Goal: Transaction & Acquisition: Purchase product/service

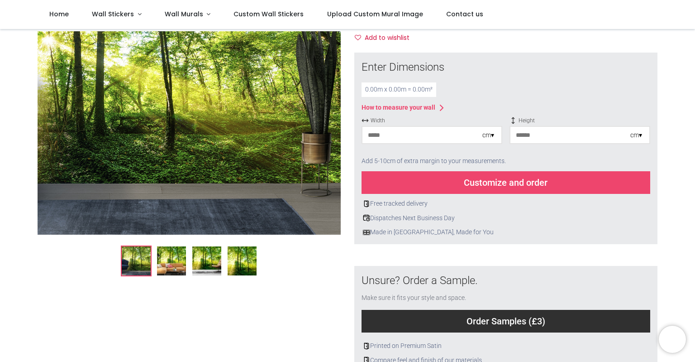
scroll to position [50, 0]
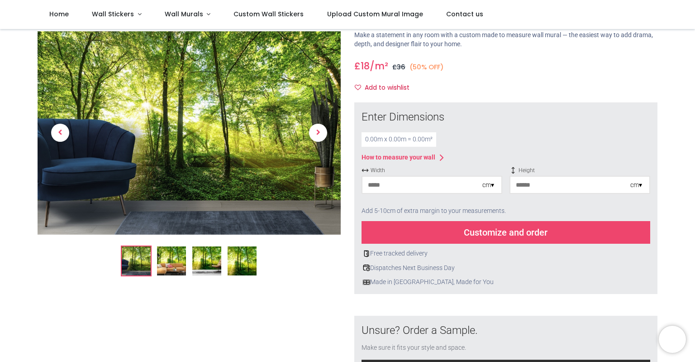
click at [379, 135] on div "0.00 m x 0.00 m = 0.00 m²" at bounding box center [399, 139] width 75 height 14
click at [381, 140] on div "0.00 m x 0.00 m = 0.00 m²" at bounding box center [399, 139] width 75 height 14
click at [379, 183] on input "number" at bounding box center [422, 184] width 120 height 16
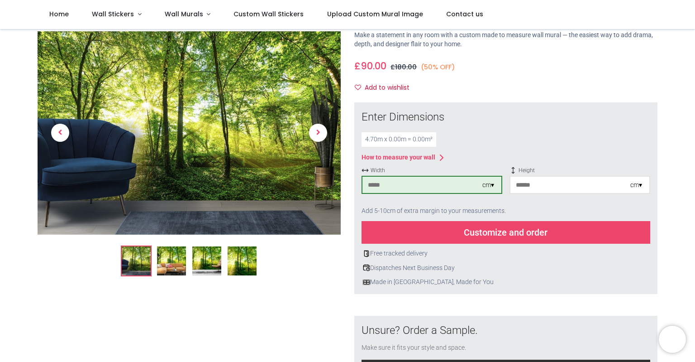
type input "***"
click at [438, 243] on div "Customize and order" at bounding box center [506, 232] width 289 height 23
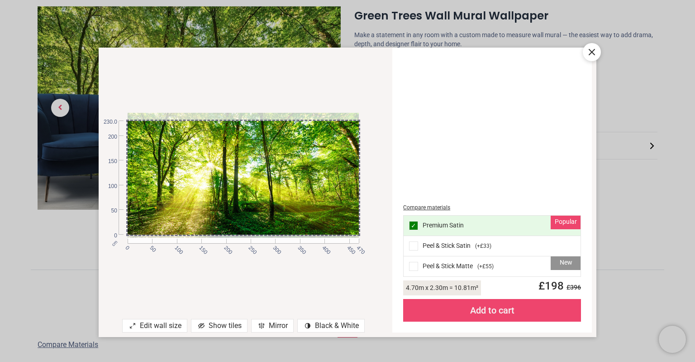
drag, startPoint x: 321, startPoint y: 185, endPoint x: 316, endPoint y: 180, distance: 7.4
click at [316, 180] on div at bounding box center [243, 172] width 231 height 130
click at [495, 316] on div "Add to cart" at bounding box center [492, 310] width 178 height 23
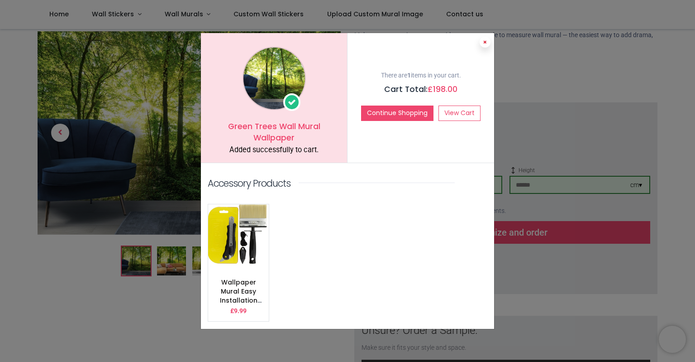
click at [484, 45] on button at bounding box center [485, 42] width 11 height 11
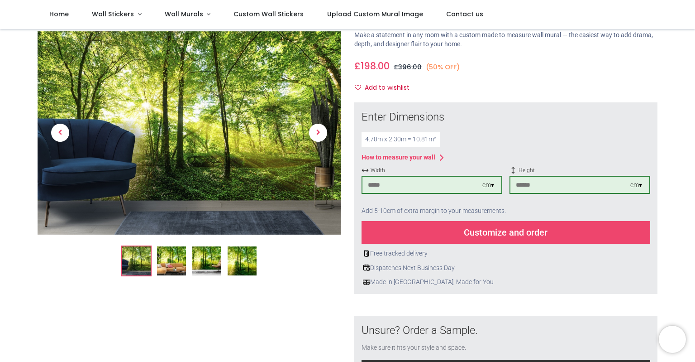
click at [173, 270] on img at bounding box center [171, 260] width 29 height 29
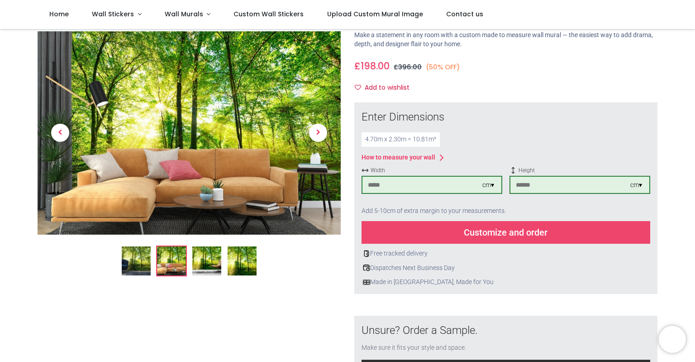
click at [212, 260] on img at bounding box center [206, 260] width 29 height 29
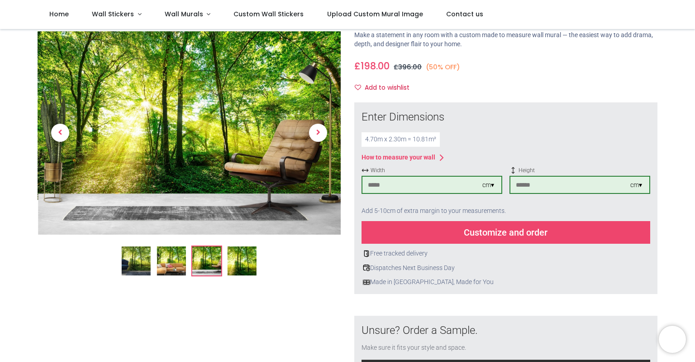
click at [243, 268] on img at bounding box center [242, 260] width 29 height 29
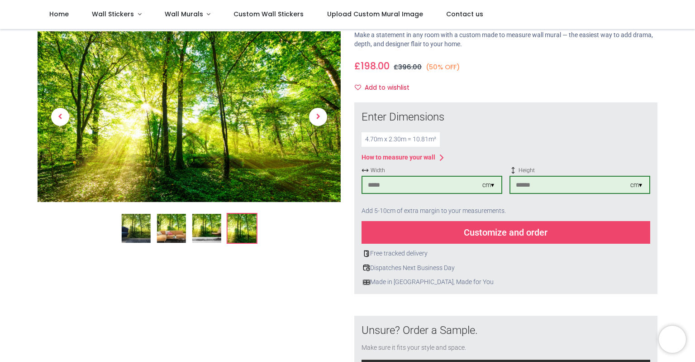
scroll to position [0, 0]
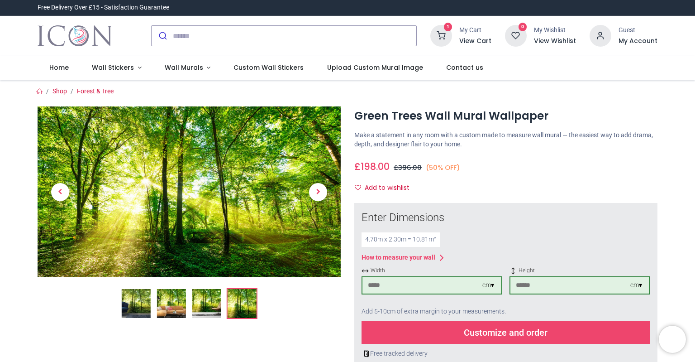
click at [448, 37] on icon at bounding box center [441, 36] width 22 height 22
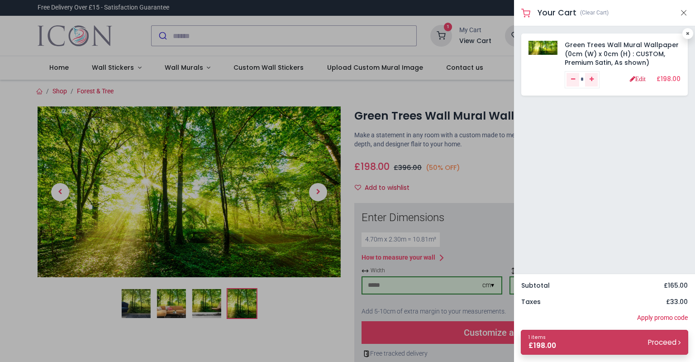
click at [608, 341] on link "1 items £ 198.00 Proceed" at bounding box center [604, 341] width 167 height 25
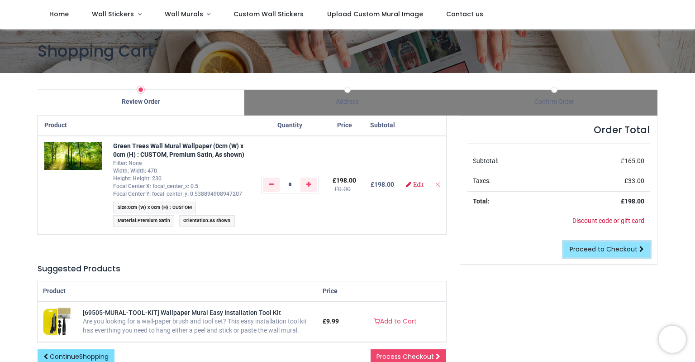
click at [588, 245] on span "Proceed to Checkout" at bounding box center [604, 248] width 68 height 9
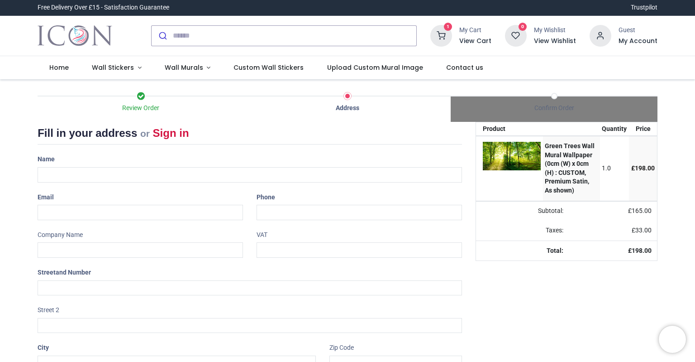
select select "***"
click at [133, 173] on input "text" at bounding box center [250, 174] width 424 height 15
click at [133, 174] on input "text" at bounding box center [250, 174] width 424 height 15
type input "**********"
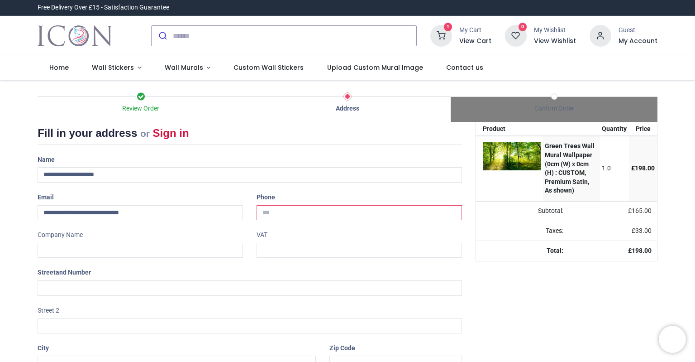
type input "**********"
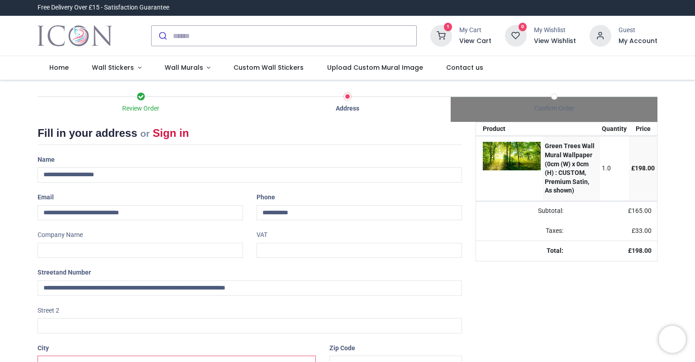
type input "*******"
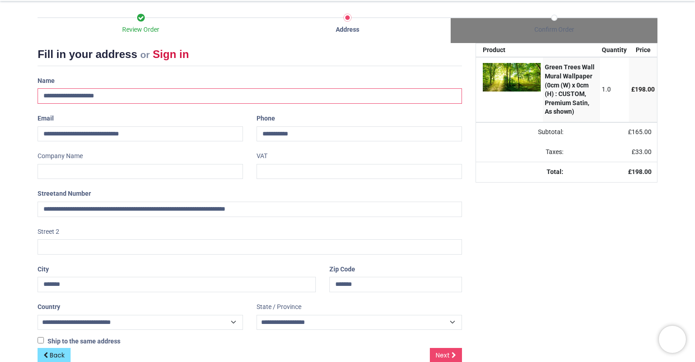
scroll to position [96, 0]
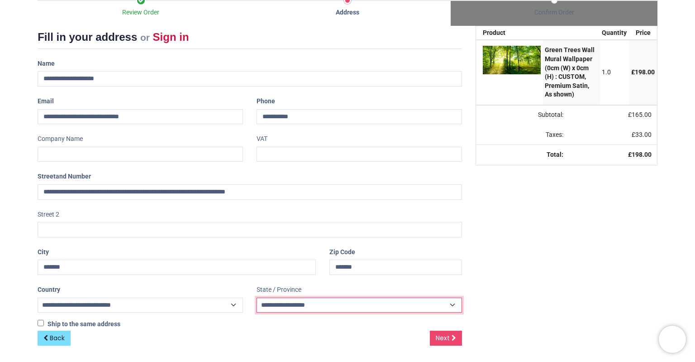
click at [257, 297] on select "**********" at bounding box center [359, 304] width 205 height 15
select select "***"
click option "*****" at bounding box center [0, 0] width 0 height 0
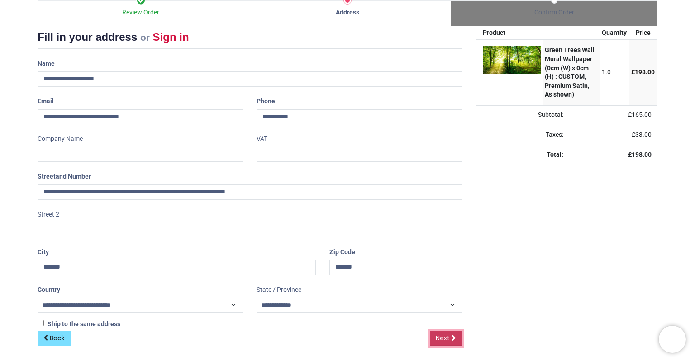
click at [444, 341] on link "Next" at bounding box center [446, 337] width 32 height 15
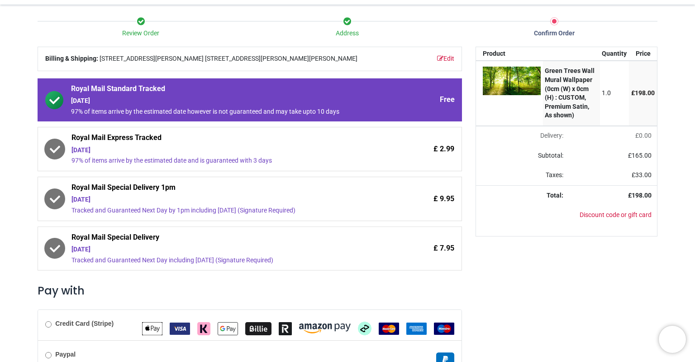
scroll to position [100, 0]
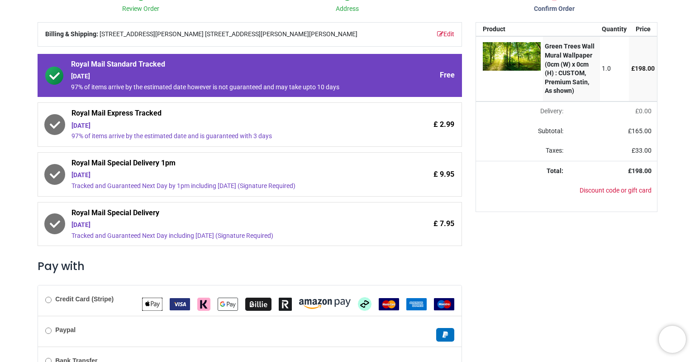
click at [95, 121] on span "Royal Mail Express Tracked" at bounding box center [224, 114] width 306 height 13
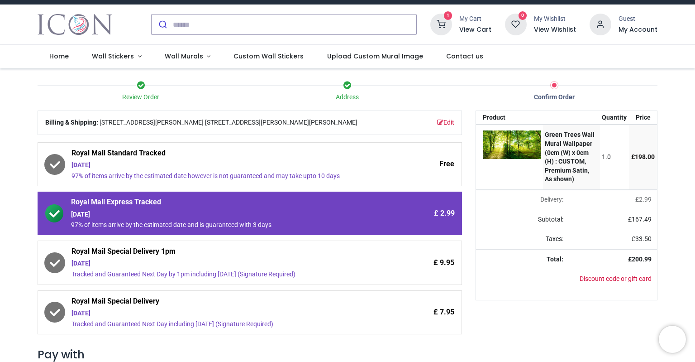
scroll to position [0, 0]
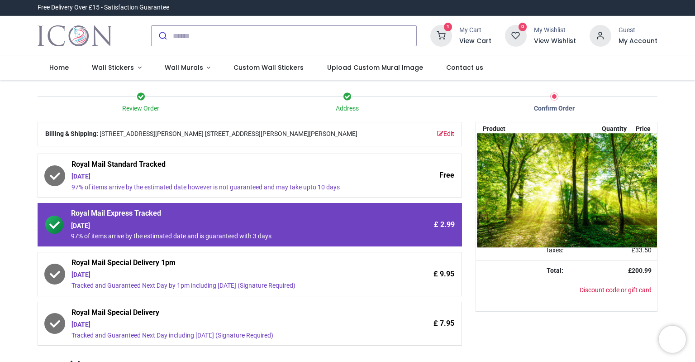
click at [548, 164] on img at bounding box center [593, 189] width 232 height 113
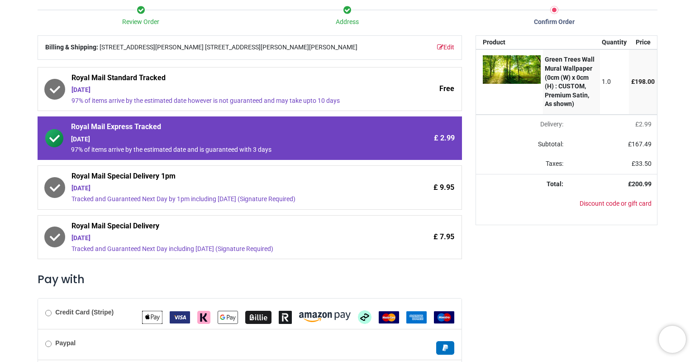
scroll to position [100, 0]
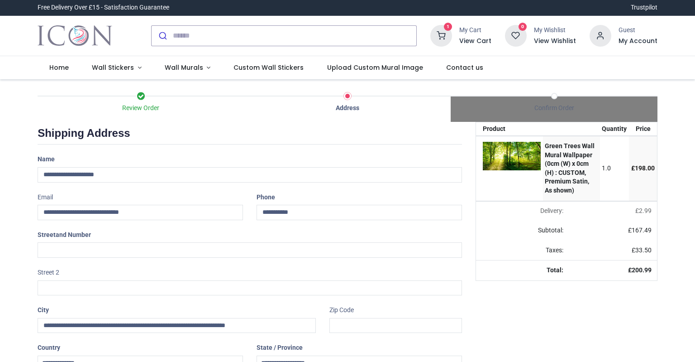
select select "***"
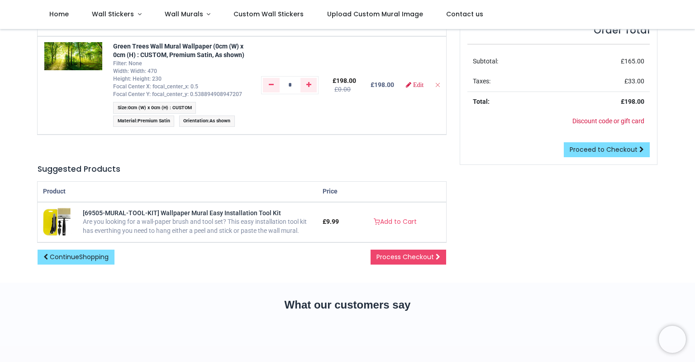
scroll to position [50, 0]
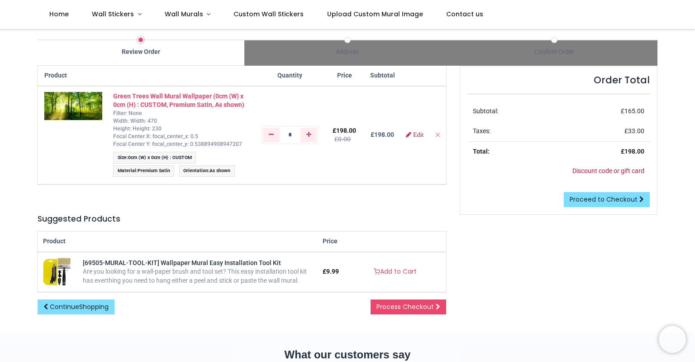
click at [191, 98] on strong "Green Trees Wall Mural Wallpaper (0cm (W) x 0cm (H) : CUSTOM, Premium Satin, As…" at bounding box center [178, 100] width 131 height 16
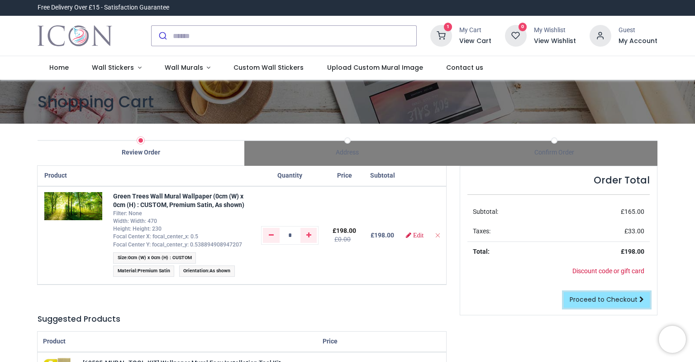
click at [606, 301] on span "Proceed to Checkout" at bounding box center [604, 299] width 68 height 9
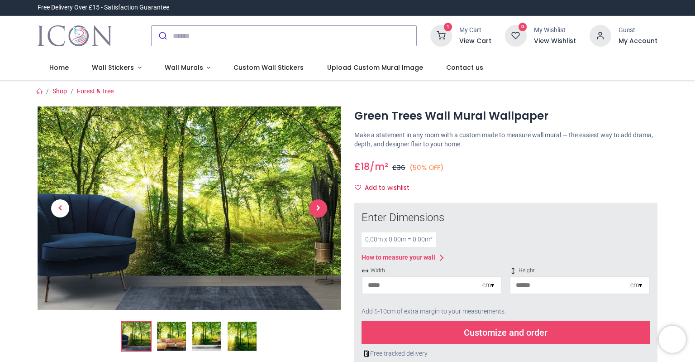
click at [316, 205] on span "Next" at bounding box center [318, 208] width 18 height 18
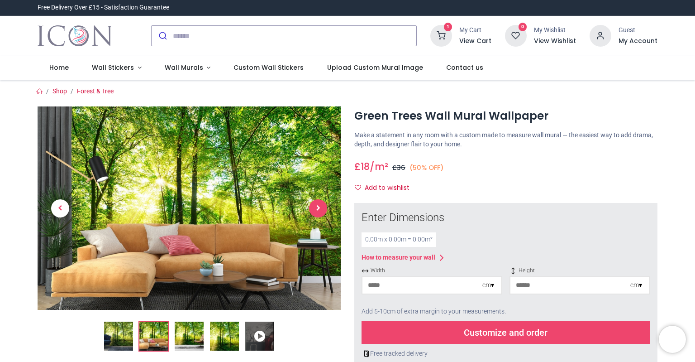
click at [316, 205] on span "Next" at bounding box center [318, 208] width 18 height 18
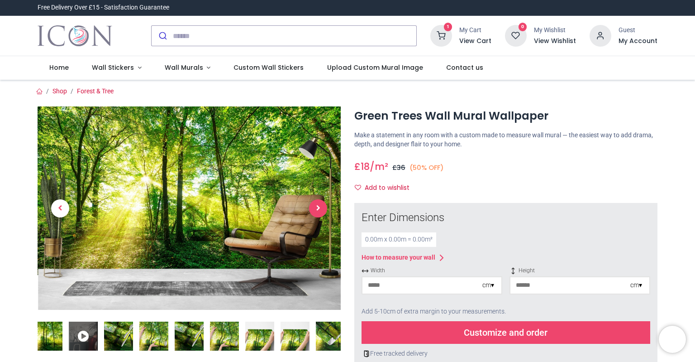
click at [316, 205] on span "Next" at bounding box center [318, 208] width 18 height 18
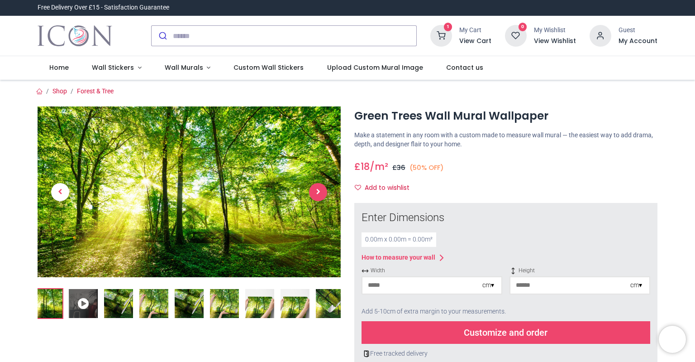
click at [316, 205] on link at bounding box center [317, 191] width 45 height 119
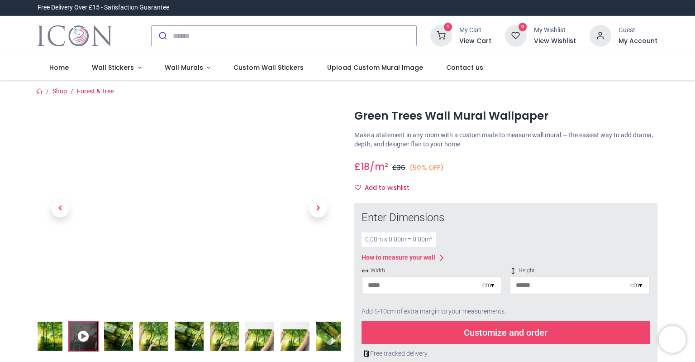
click at [86, 332] on icon at bounding box center [83, 335] width 29 height 29
click at [318, 207] on span "Next" at bounding box center [318, 208] width 18 height 18
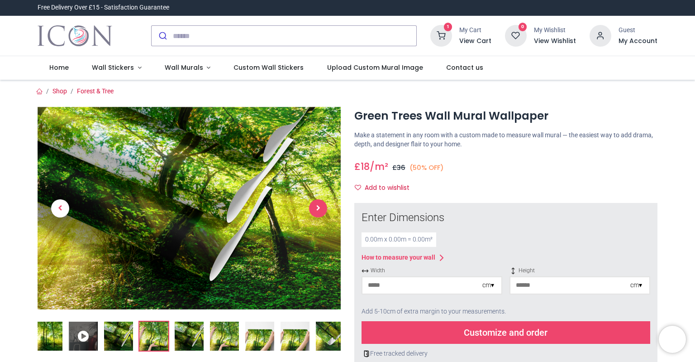
click at [320, 209] on span "Next" at bounding box center [318, 208] width 18 height 18
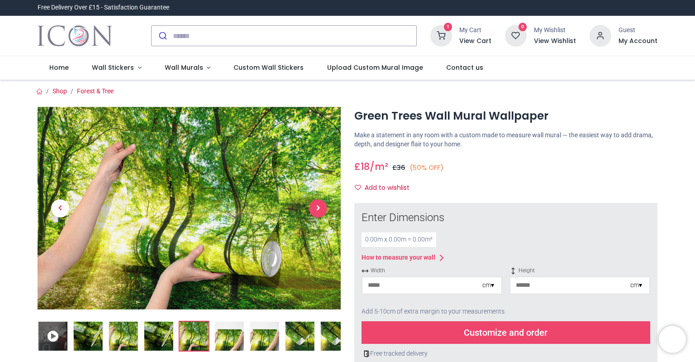
click at [322, 211] on span "Next" at bounding box center [318, 208] width 18 height 18
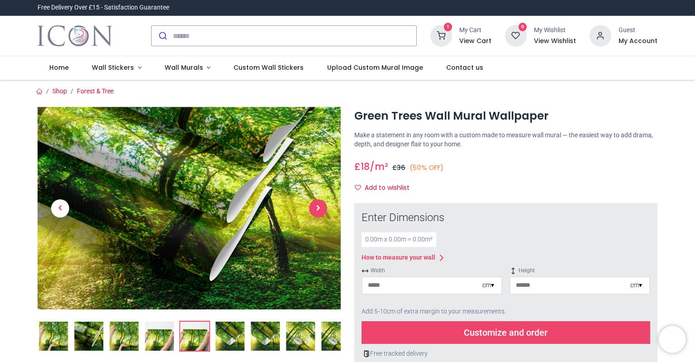
click at [322, 211] on span "Next" at bounding box center [318, 208] width 18 height 18
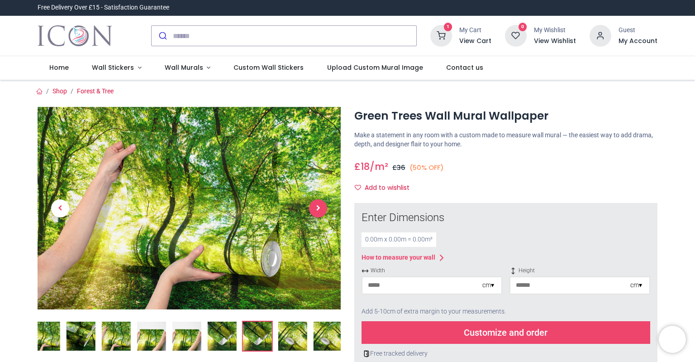
click at [322, 211] on span "Next" at bounding box center [318, 208] width 18 height 18
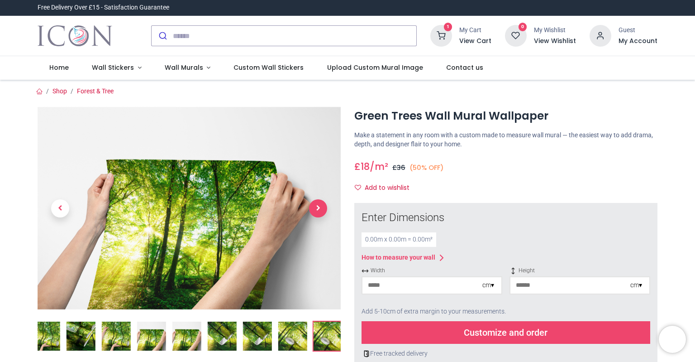
click at [322, 211] on span "Next" at bounding box center [318, 208] width 18 height 18
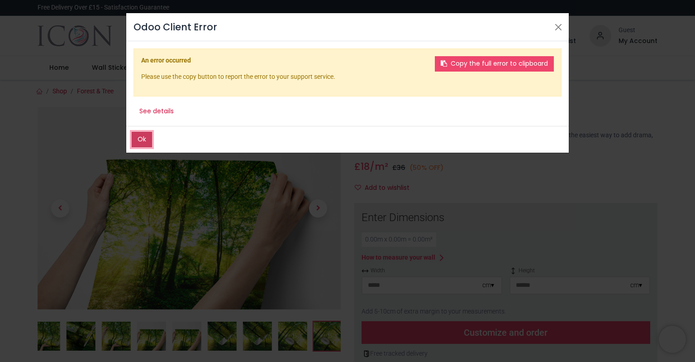
click at [147, 141] on button "Ok" at bounding box center [142, 139] width 20 height 15
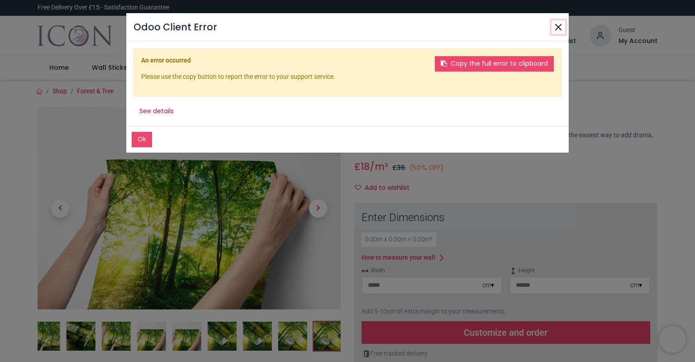
click at [562, 26] on button "Close" at bounding box center [559, 27] width 14 height 14
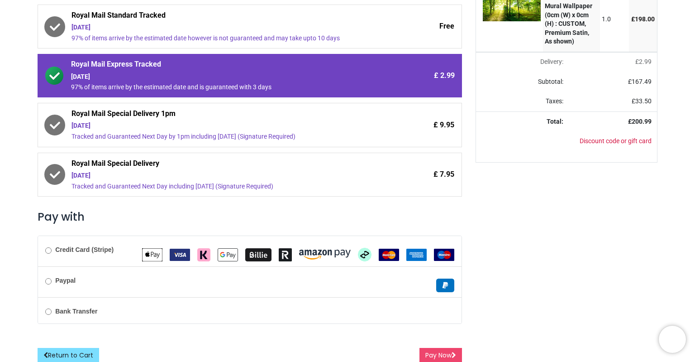
scroll to position [161, 0]
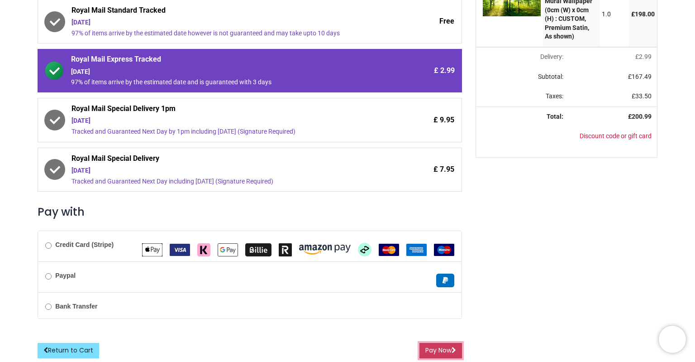
click at [444, 351] on button "Pay Now" at bounding box center [440, 350] width 43 height 15
